Goal: Information Seeking & Learning: Understand process/instructions

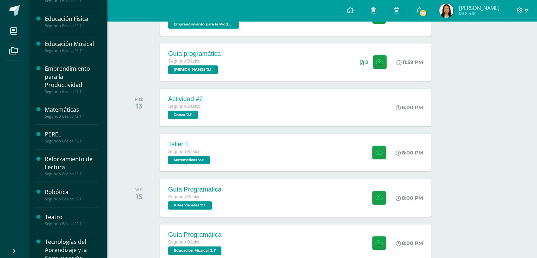
scroll to position [247, 0]
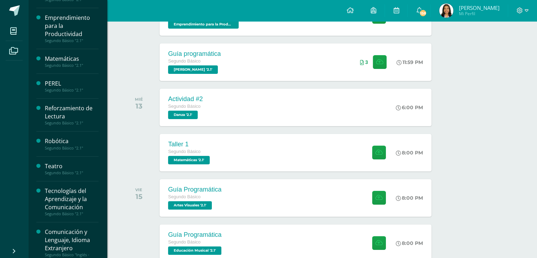
click at [66, 35] on div "Emprendimiento para la Productividad" at bounding box center [72, 26] width 54 height 24
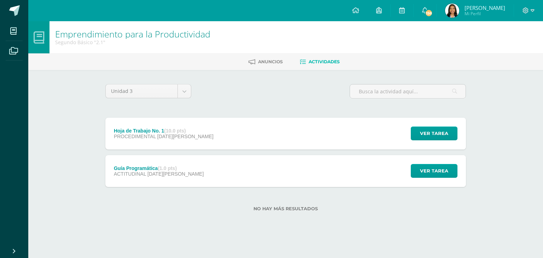
click at [127, 137] on span "PROCEDIMENTAL" at bounding box center [135, 137] width 42 height 6
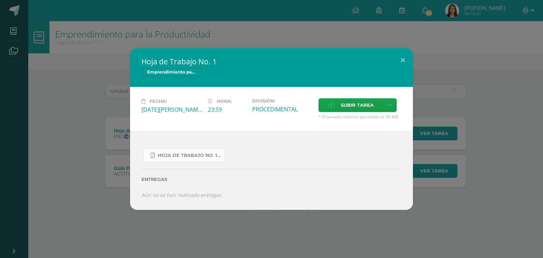
click at [187, 157] on span "Hoja de Trabajo No. 1.pdf" at bounding box center [190, 156] width 64 height 6
